Goal: Task Accomplishment & Management: Manage account settings

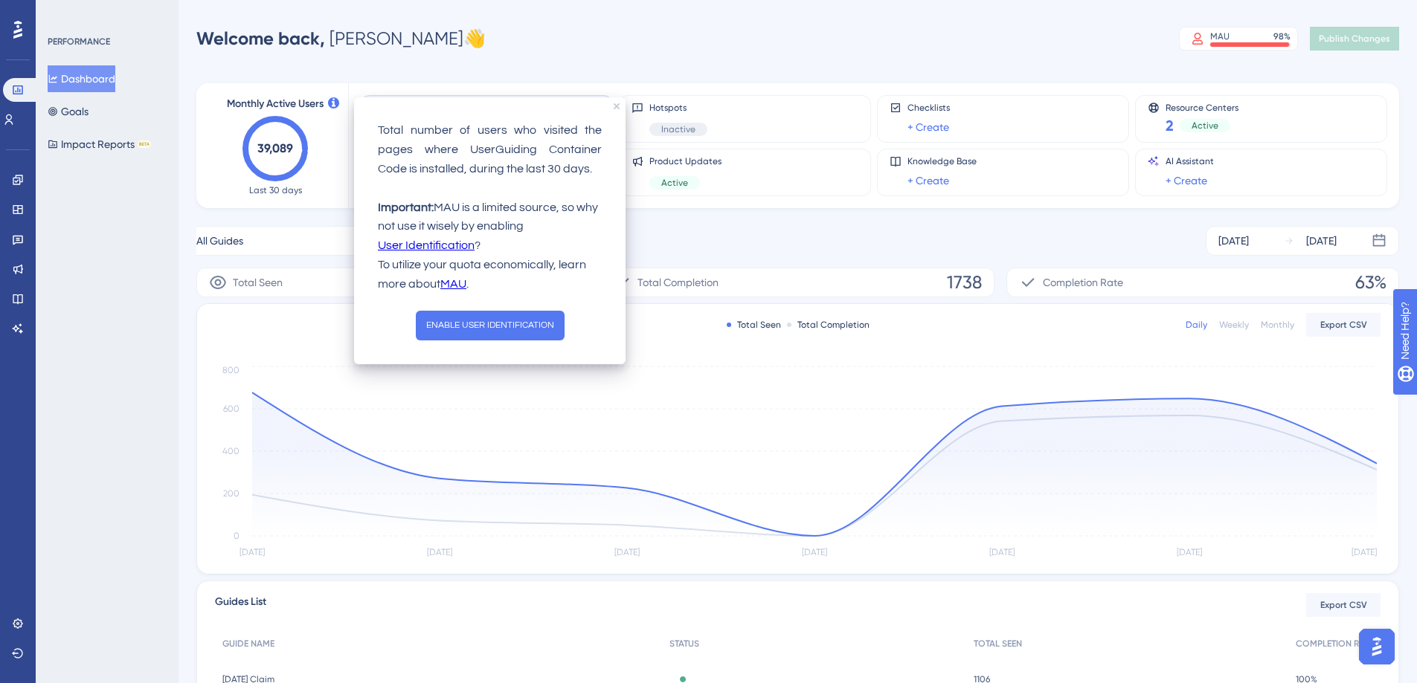
click at [333, 103] on icon at bounding box center [333, 102] width 11 height 11
click at [466, 321] on button "ENABLE USER IDENTIFICATION" at bounding box center [490, 326] width 149 height 30
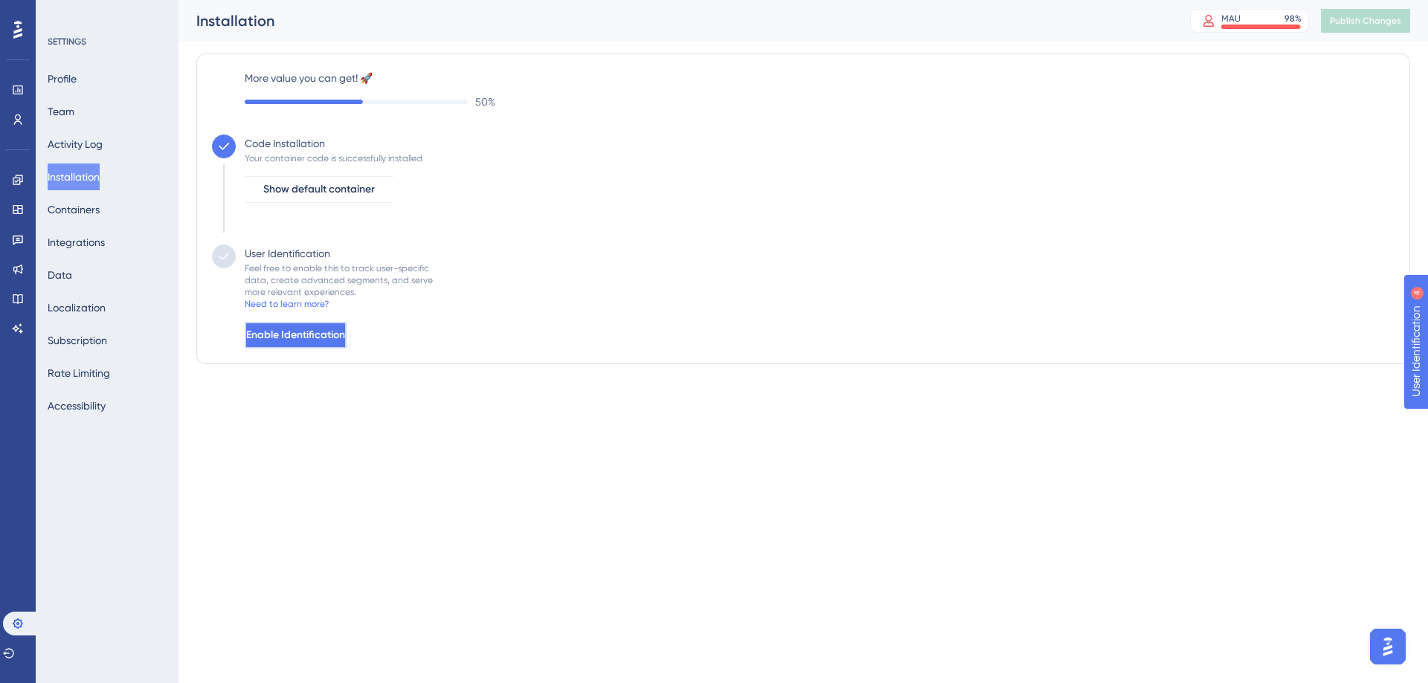
click at [310, 332] on span "Enable Identification" at bounding box center [295, 335] width 99 height 18
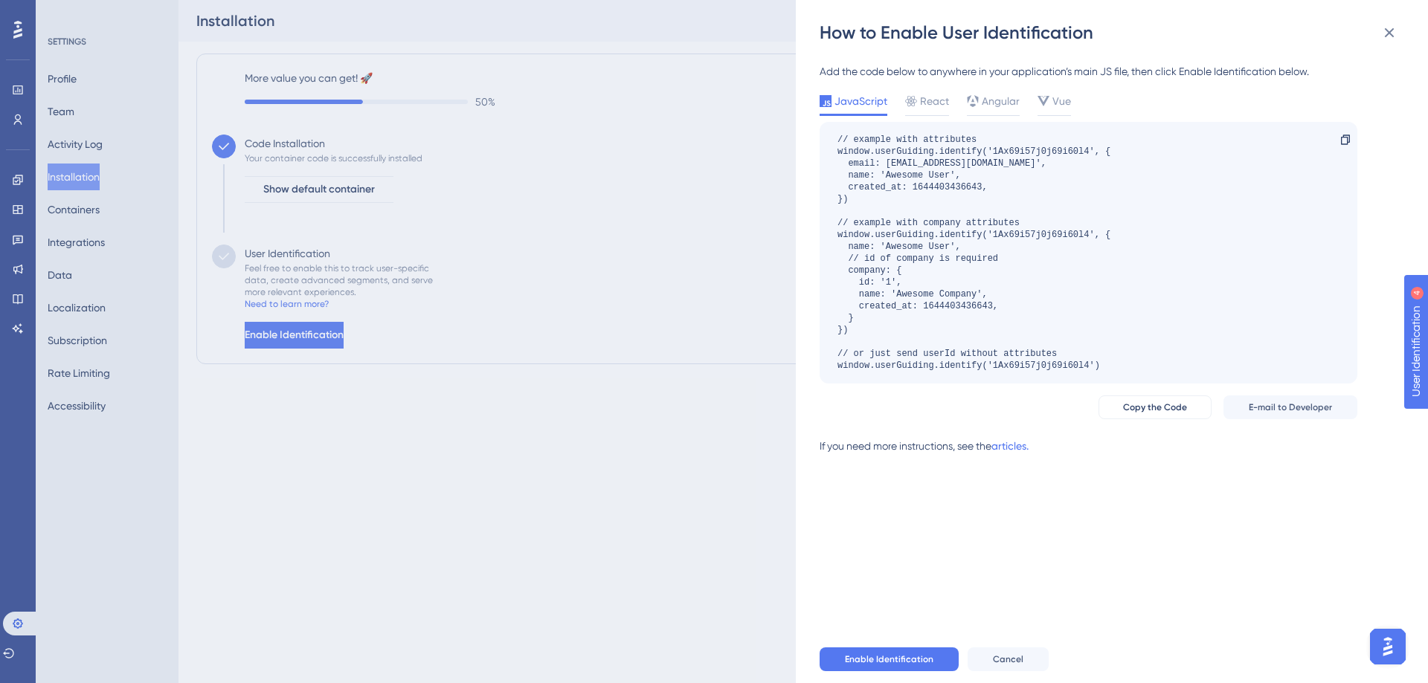
click at [469, 237] on div "How to Enable User Identification Add the code below to anywhere in your applic…" at bounding box center [714, 341] width 1428 height 683
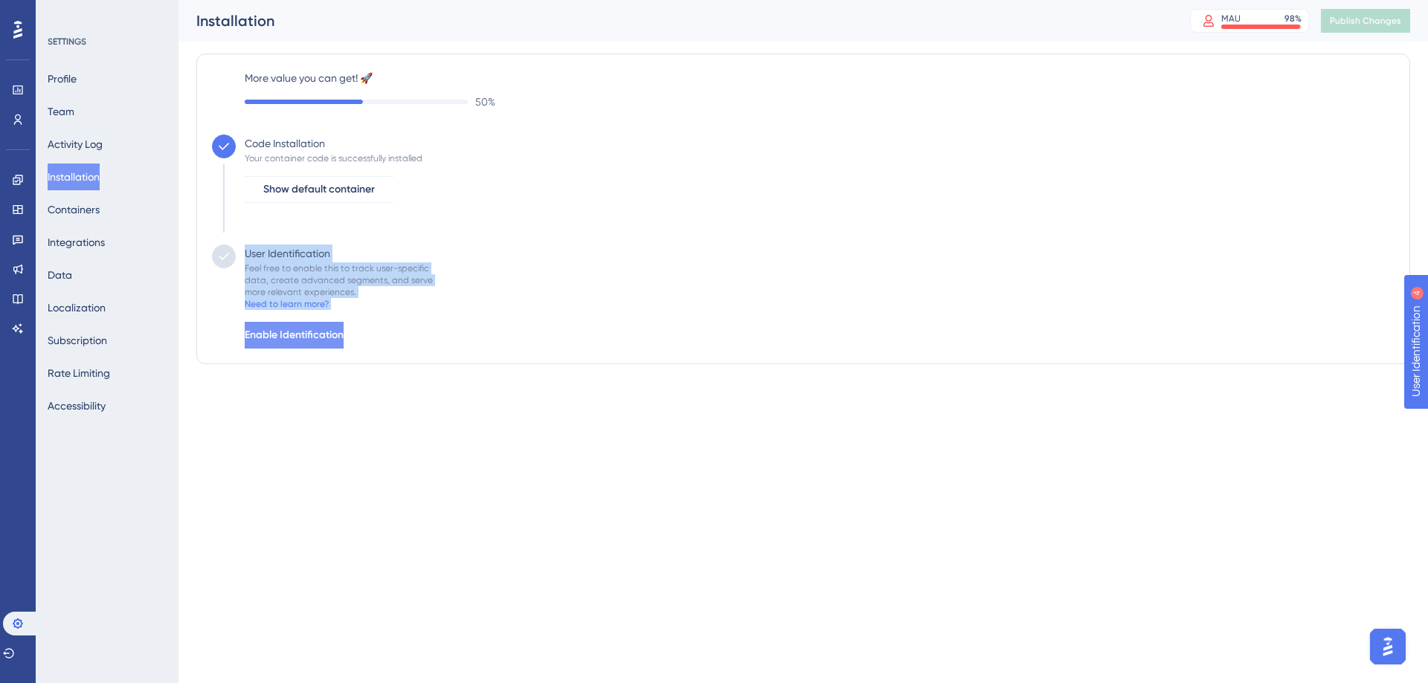
drag, startPoint x: 677, startPoint y: 124, endPoint x: 379, endPoint y: 345, distance: 370.5
click at [379, 345] on div "More value you can get! 🚀 50 % Code Installation Your container code is success…" at bounding box center [803, 209] width 1182 height 280
click at [344, 345] on button "Enable Identification" at bounding box center [294, 335] width 99 height 27
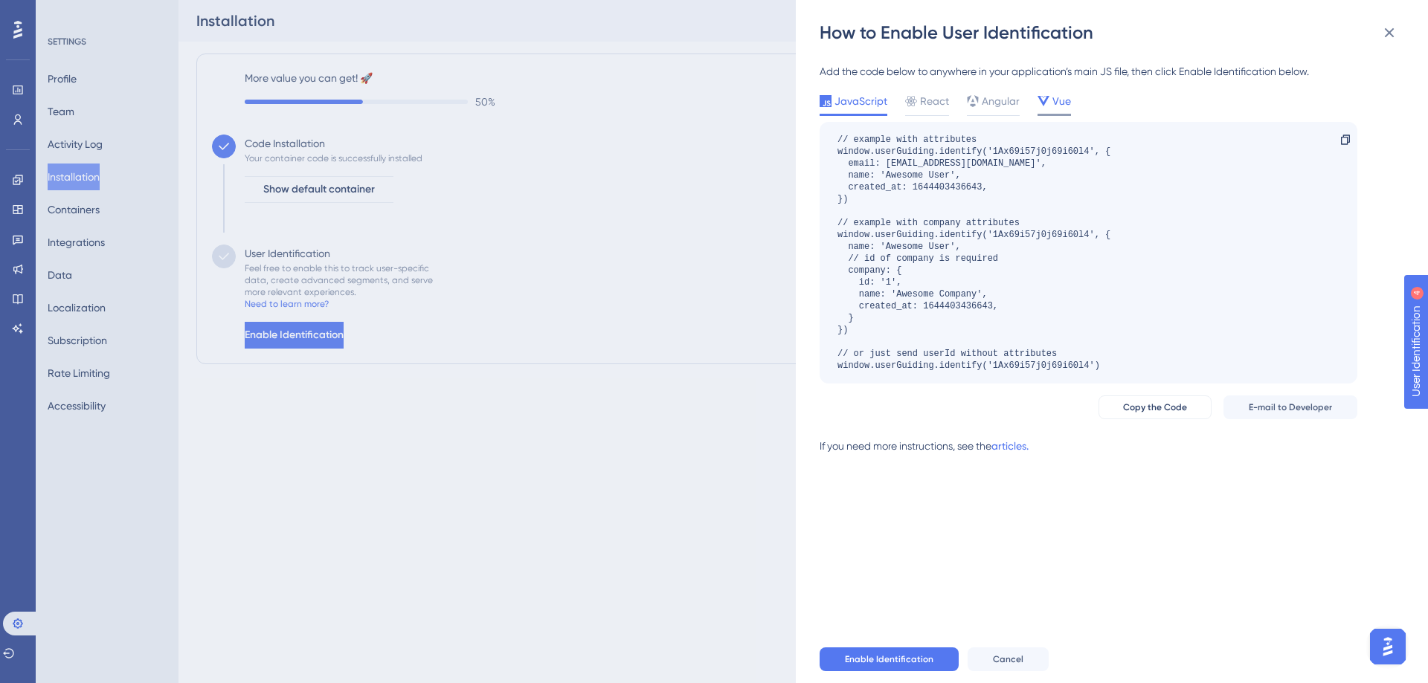
click at [1048, 99] on div "Vue" at bounding box center [1053, 101] width 33 height 18
